Goal: Task Accomplishment & Management: Manage account settings

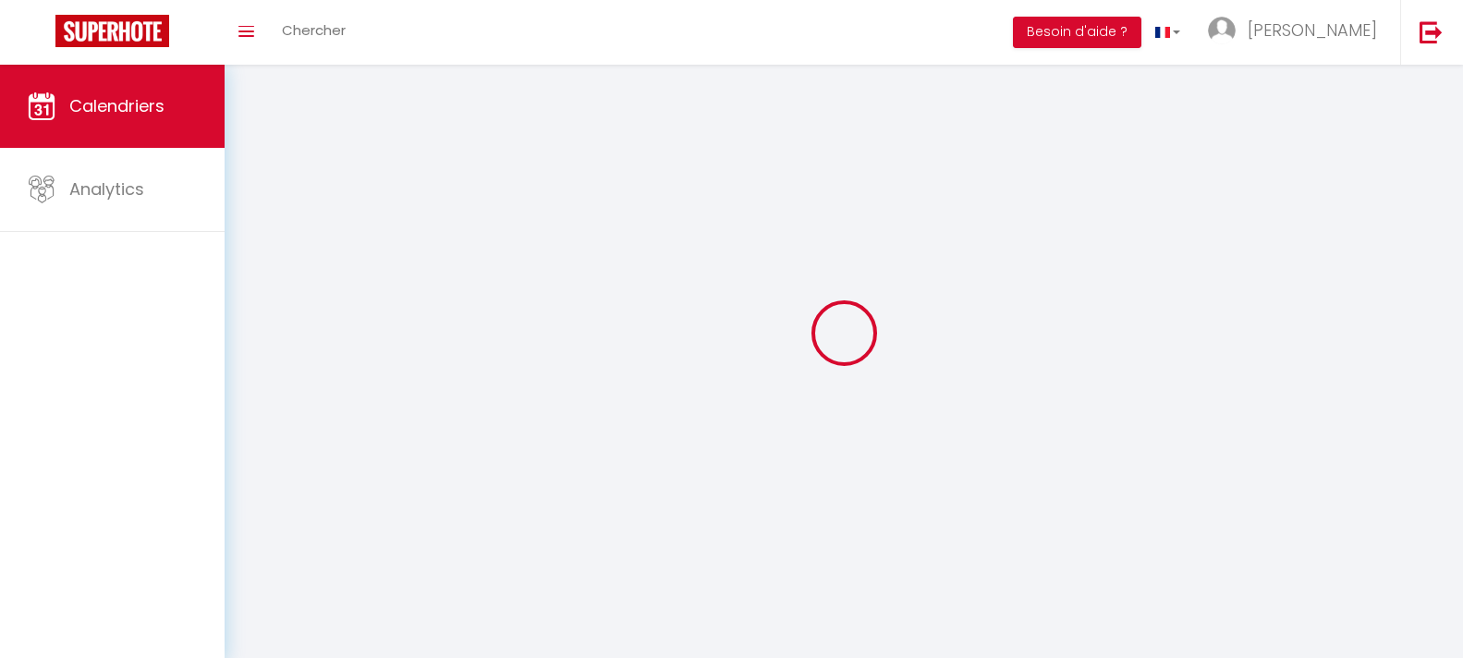
click at [111, 107] on span "Calendriers" at bounding box center [116, 105] width 95 height 23
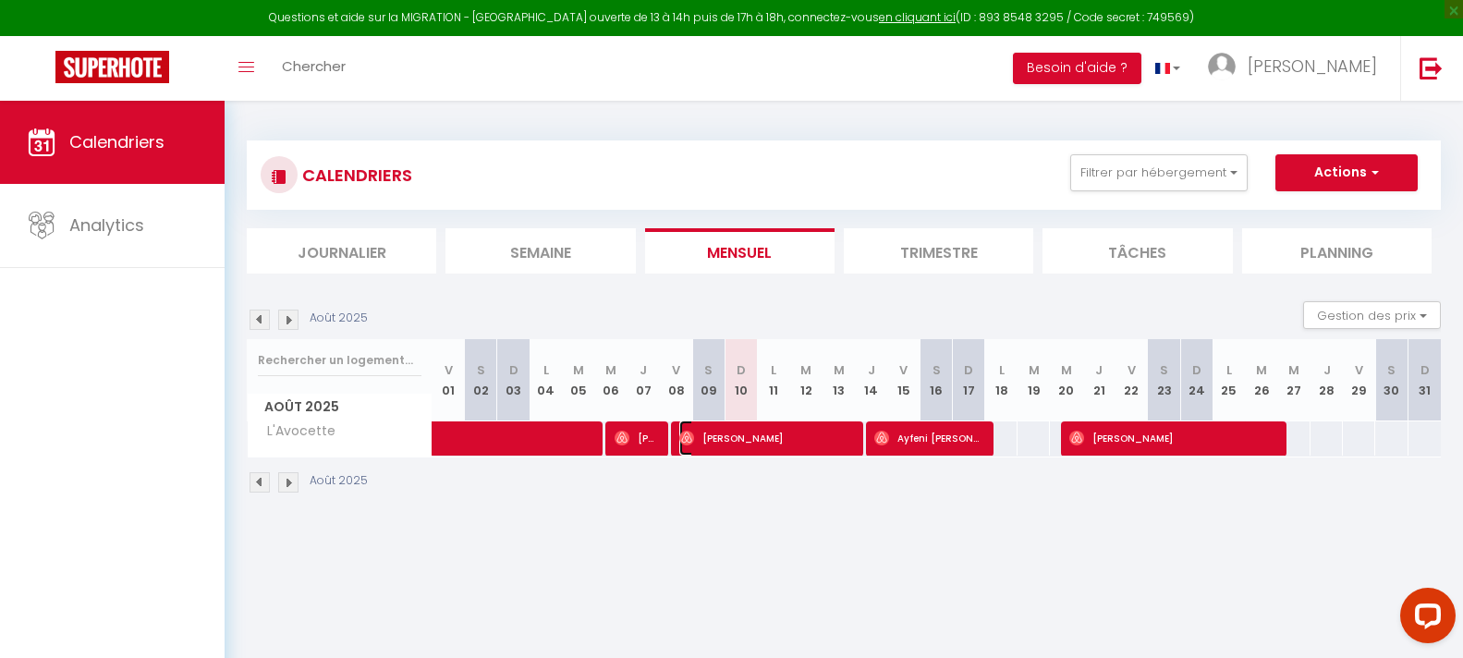
click at [769, 446] on span "[PERSON_NAME]" at bounding box center [765, 438] width 173 height 35
select select "OK"
select select "0"
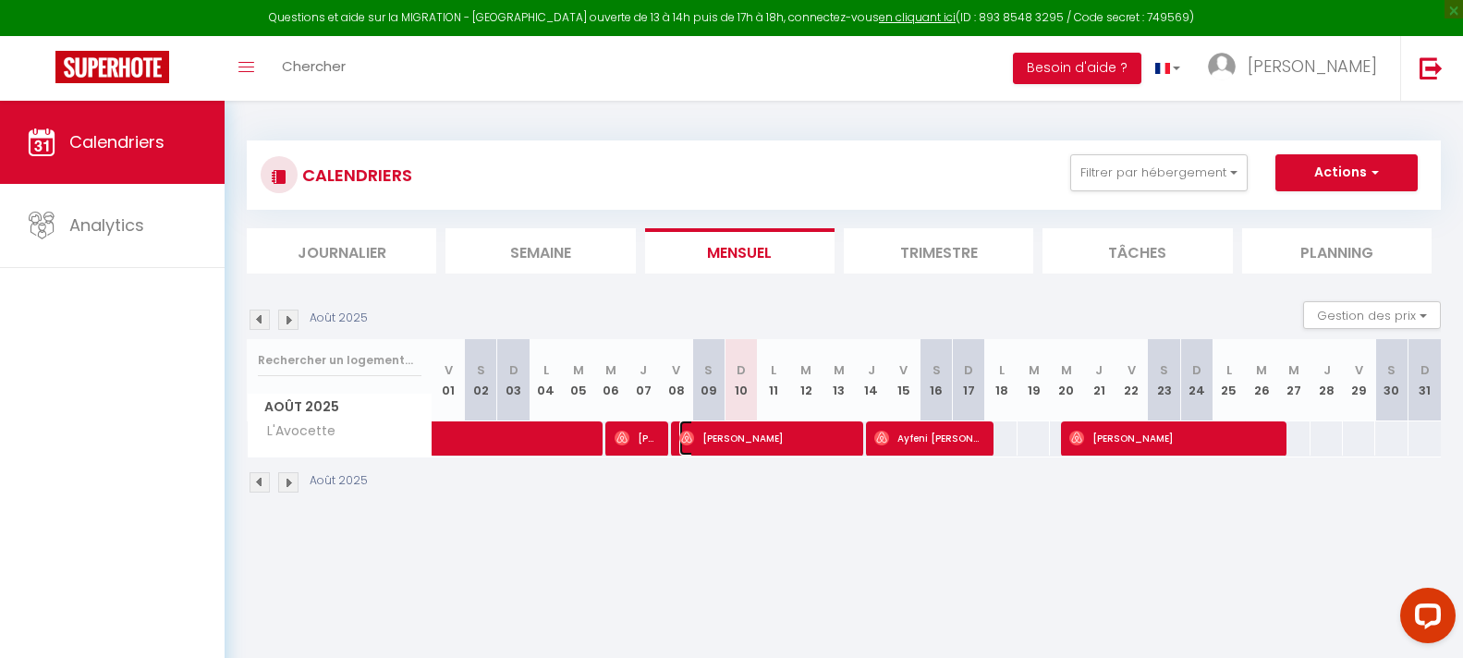
select select "1"
select select
